Goal: Navigation & Orientation: Understand site structure

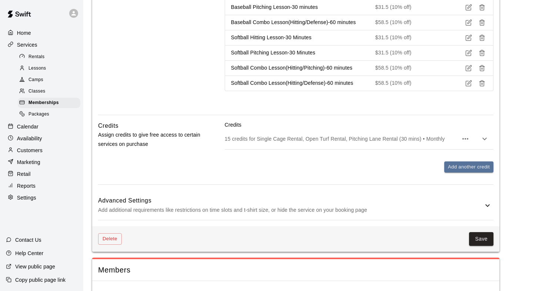
scroll to position [585, 0]
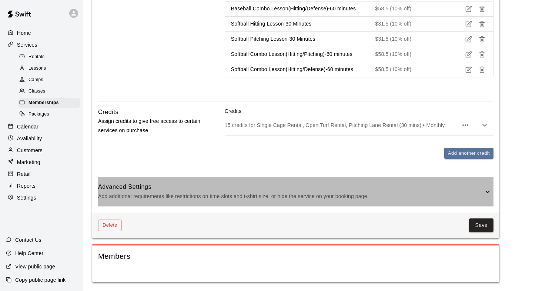
click at [488, 189] on icon at bounding box center [487, 191] width 9 height 9
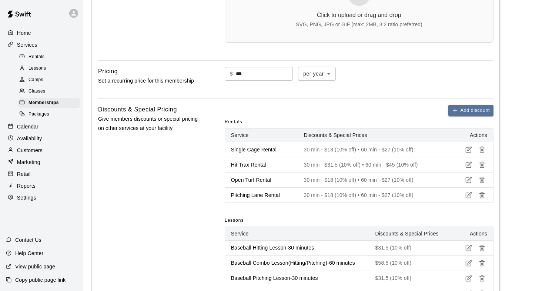
scroll to position [0, 0]
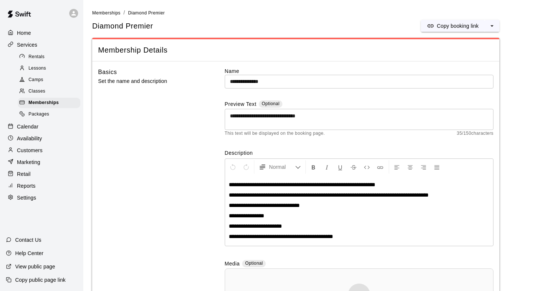
click at [34, 60] on span "Rentals" at bounding box center [37, 56] width 16 height 7
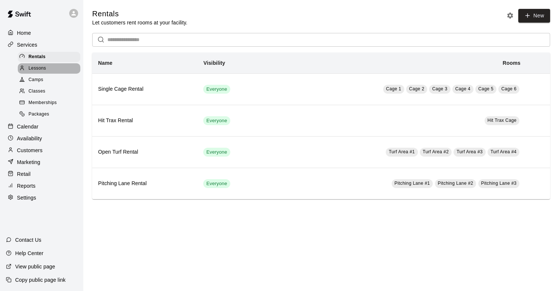
click at [34, 67] on span "Lessons" at bounding box center [38, 68] width 18 height 7
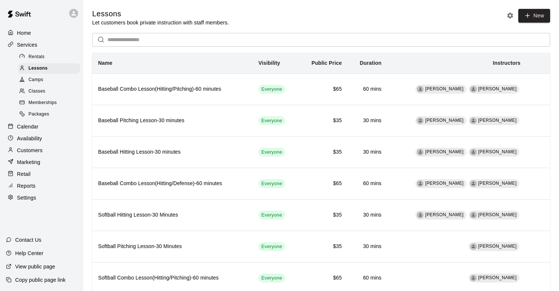
click at [35, 77] on span "Camps" at bounding box center [36, 79] width 15 height 7
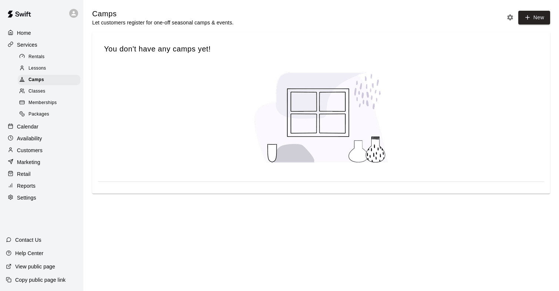
click at [36, 94] on span "Classes" at bounding box center [37, 91] width 17 height 7
click at [37, 106] on span "Memberships" at bounding box center [43, 102] width 28 height 7
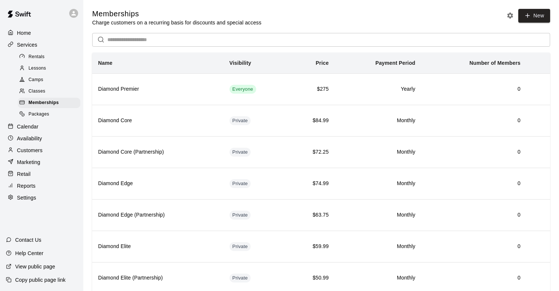
click at [35, 115] on span "Packages" at bounding box center [39, 114] width 21 height 7
